Goal: Transaction & Acquisition: Register for event/course

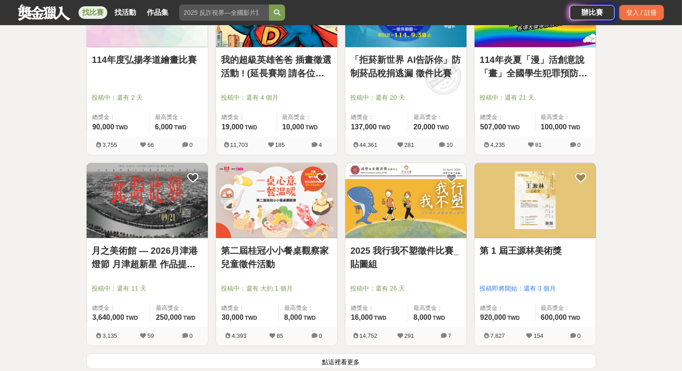
scroll to position [987, 0]
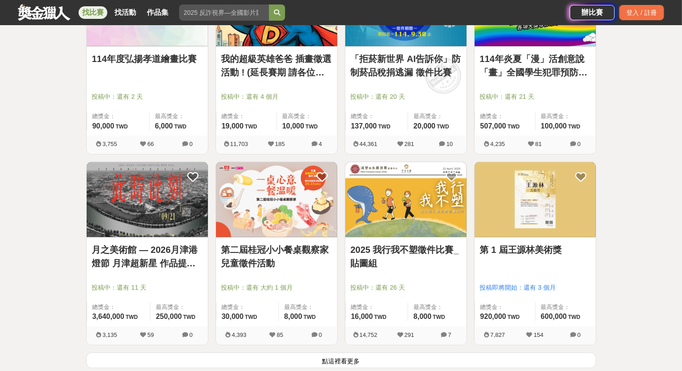
click at [241, 258] on link "第二屆桂冠小小餐桌觀察家兒童徵件活動" at bounding box center [276, 256] width 110 height 27
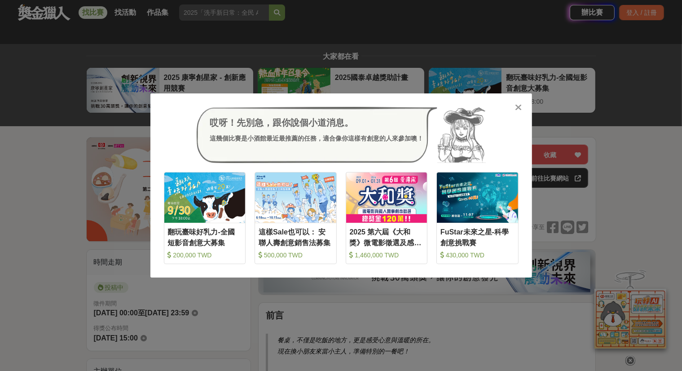
click at [520, 105] on icon at bounding box center [518, 107] width 7 height 9
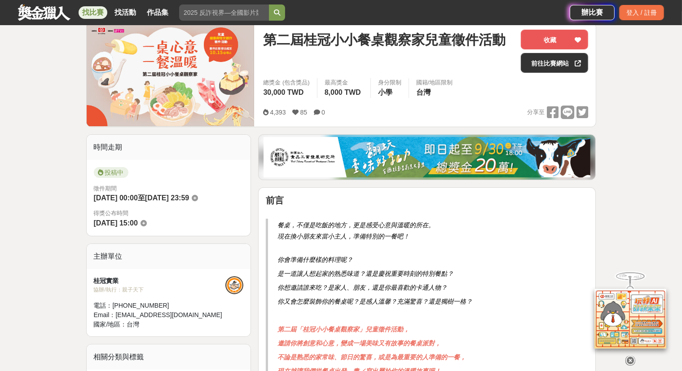
scroll to position [135, 0]
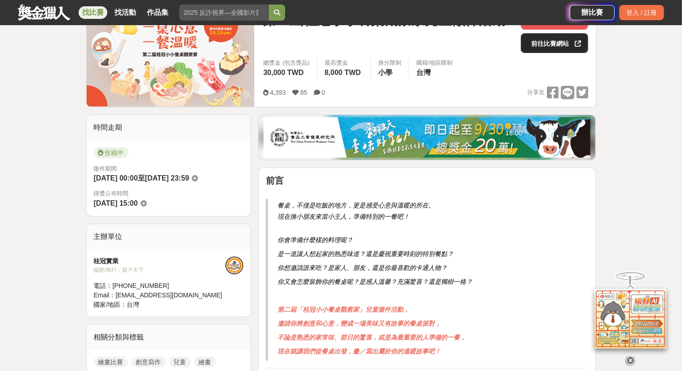
click at [569, 47] on link "前往比賽網站" at bounding box center [554, 43] width 67 height 20
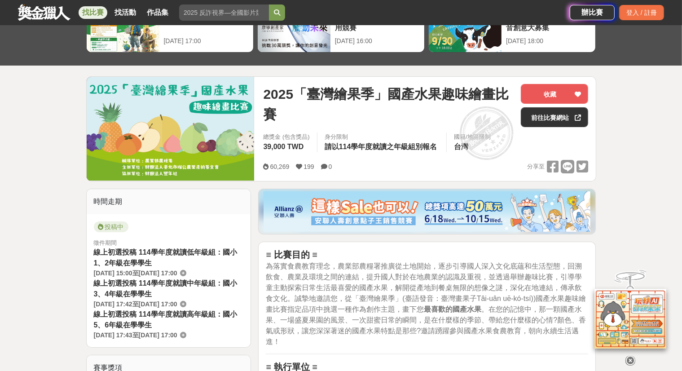
scroll to position [45, 0]
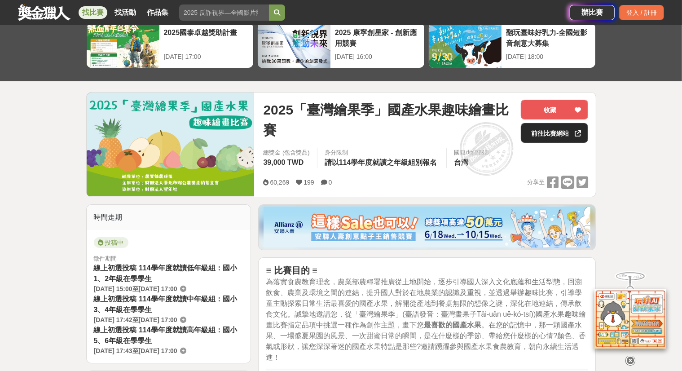
click at [551, 138] on link "前往比賽網站" at bounding box center [554, 133] width 67 height 20
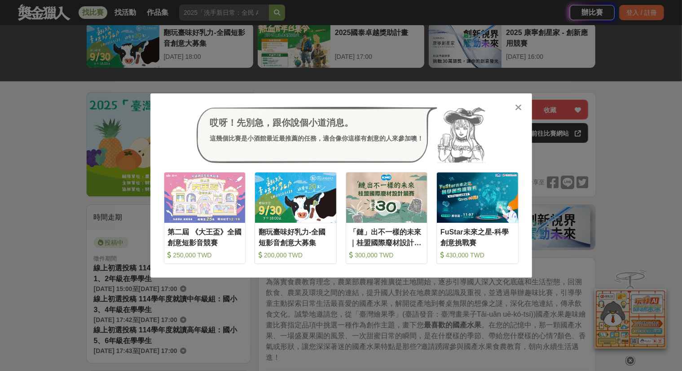
click at [517, 105] on icon at bounding box center [518, 107] width 7 height 9
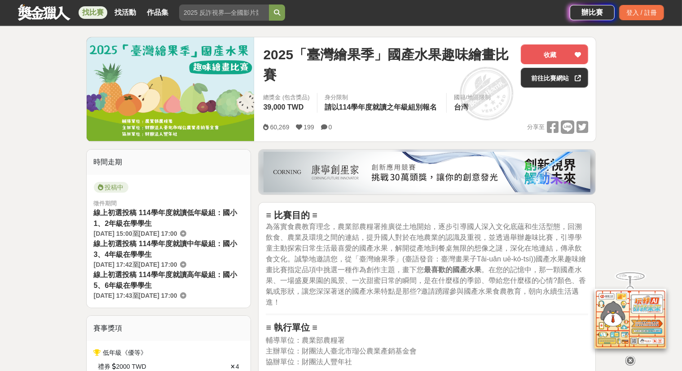
scroll to position [179, 0]
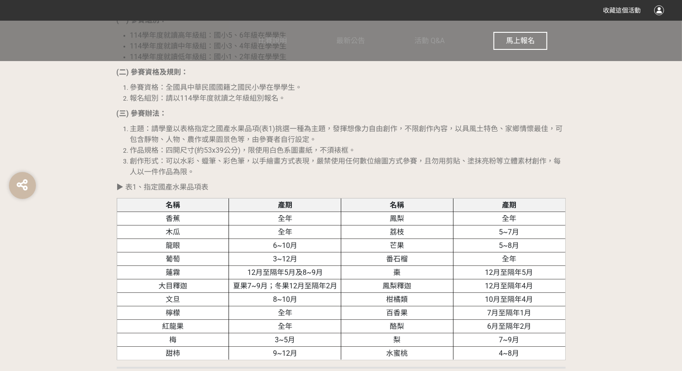
scroll to position [808, 0]
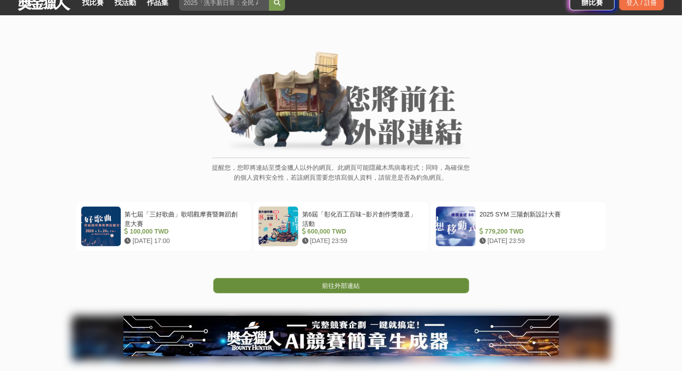
scroll to position [45, 0]
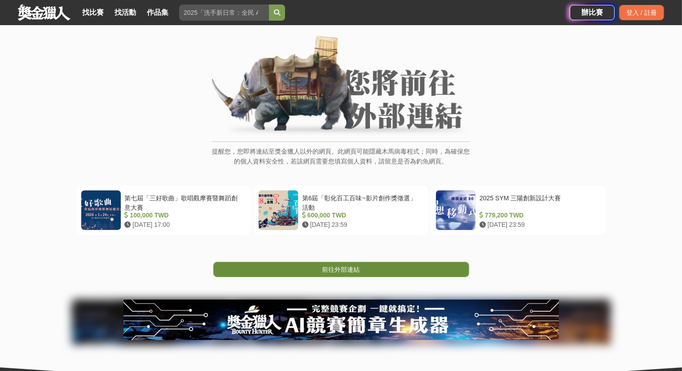
click at [347, 266] on span "前往外部連結" at bounding box center [341, 269] width 38 height 7
click at [387, 268] on link "前往外部連結" at bounding box center [341, 269] width 256 height 15
